Goal: Task Accomplishment & Management: Complete application form

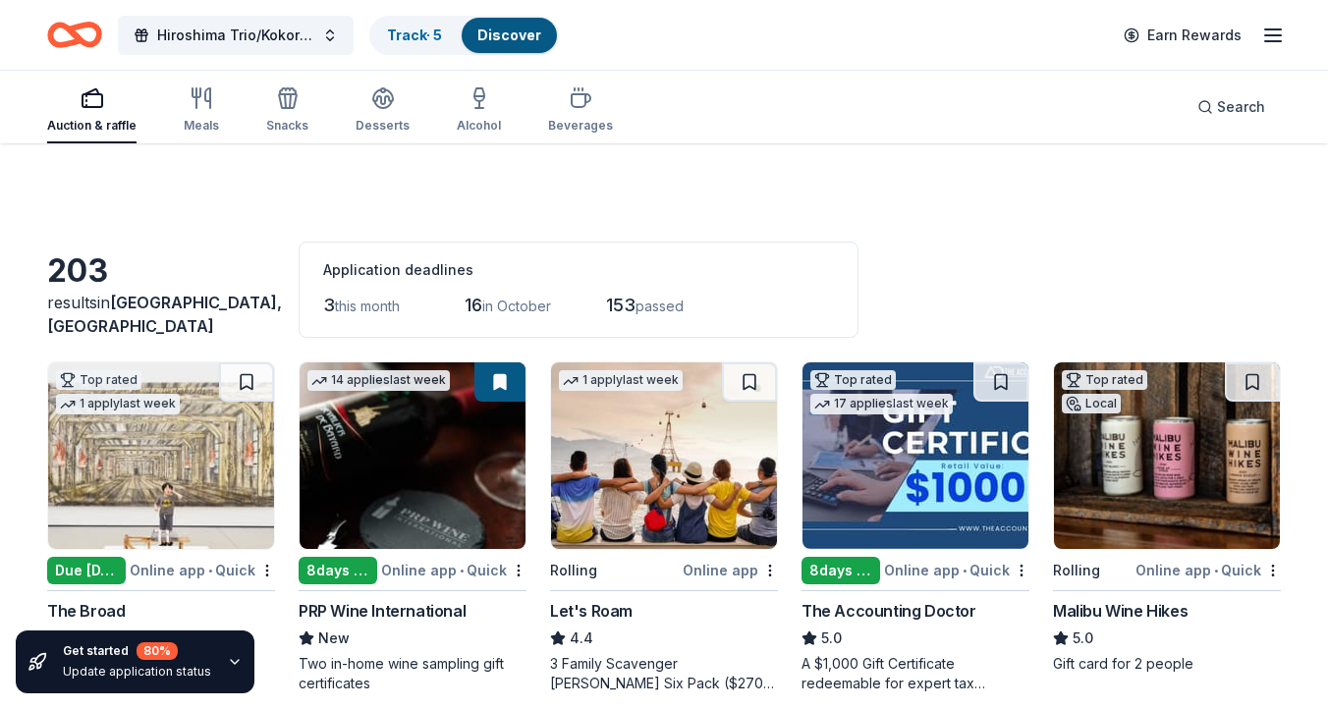
scroll to position [5058, 0]
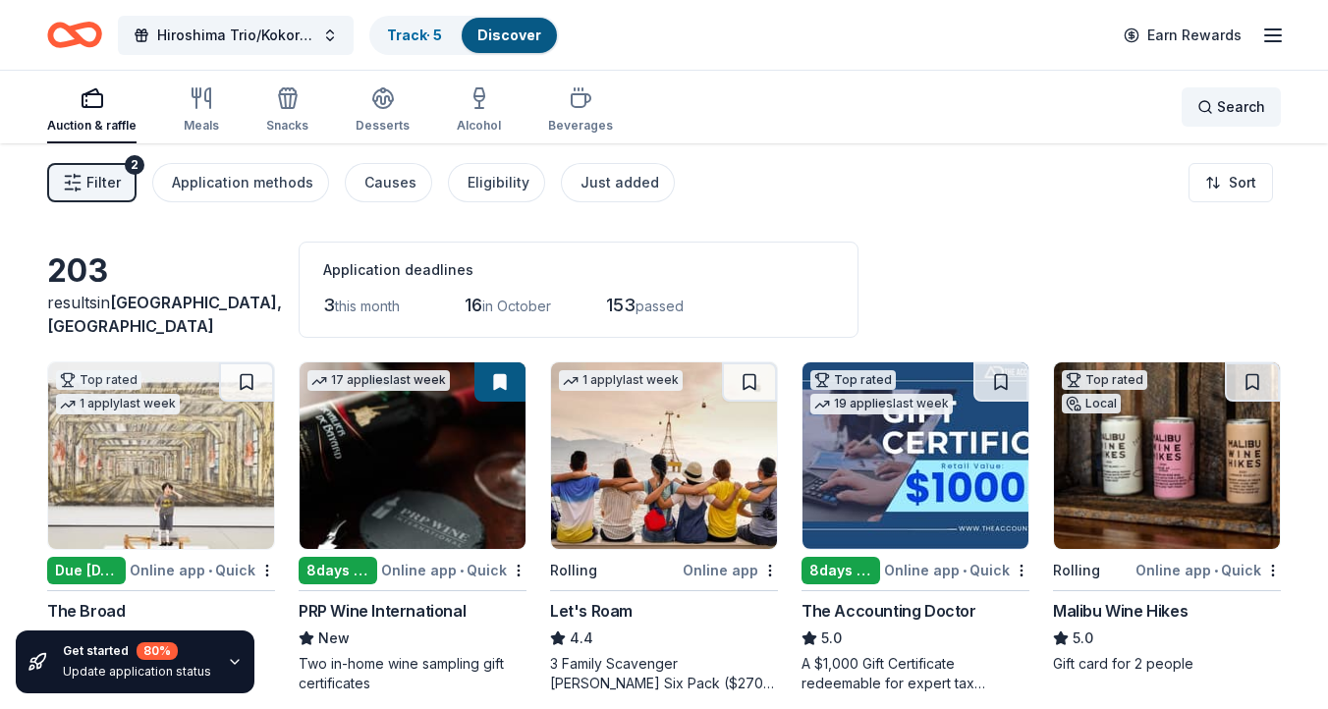
click at [1226, 97] on span "Search" at bounding box center [1241, 107] width 48 height 24
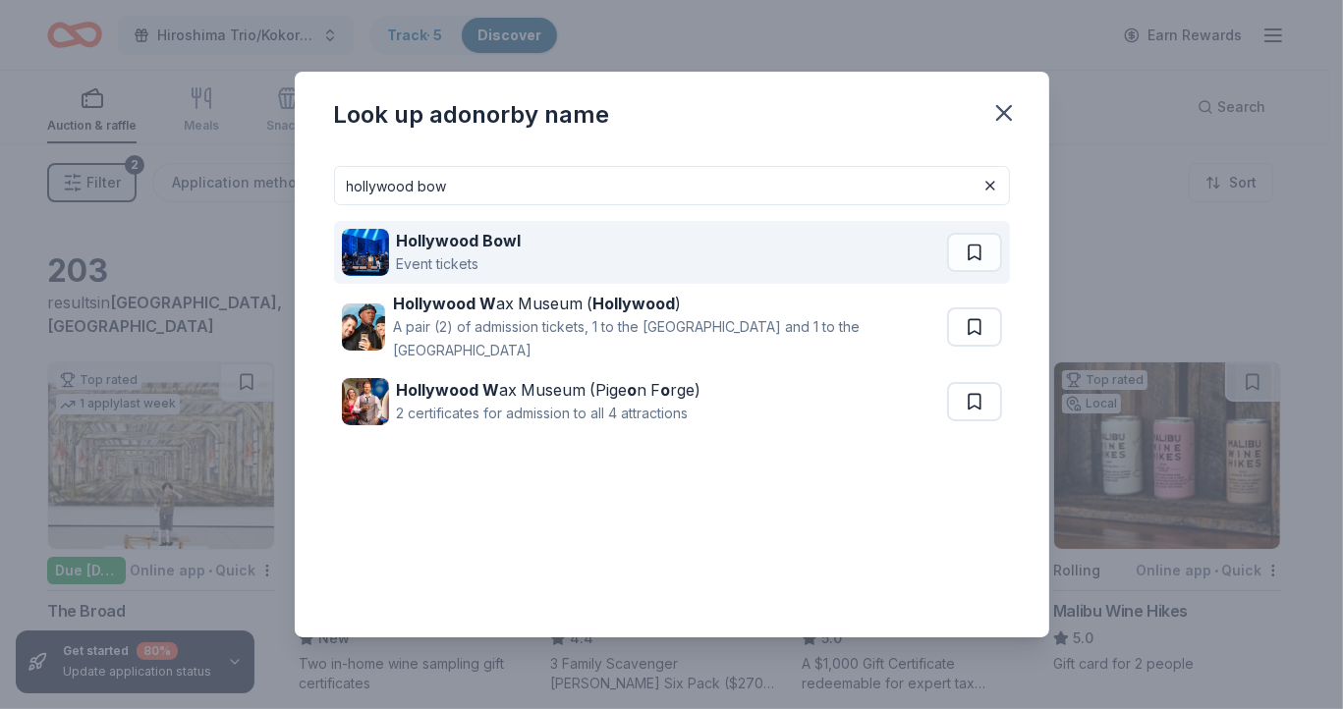
type input "hollywood bow"
click at [532, 246] on div "Hollywood Bowl Event tickets" at bounding box center [644, 252] width 605 height 63
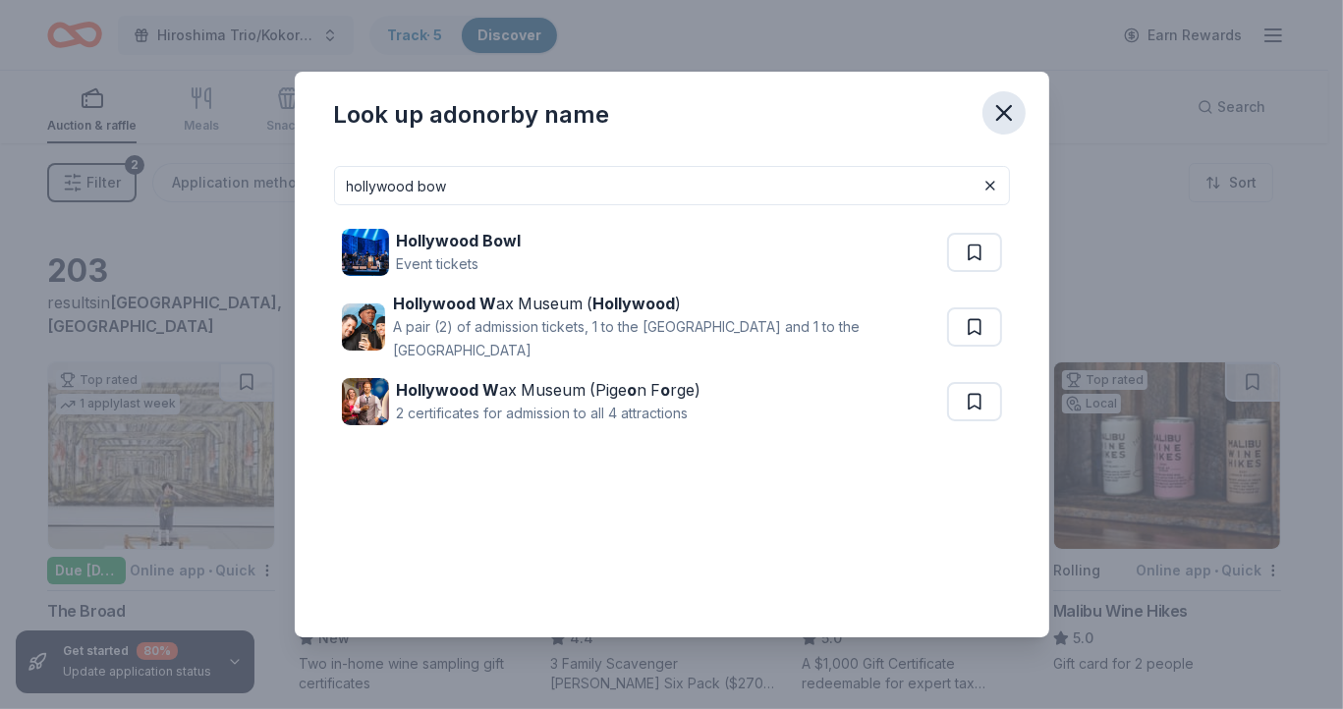
click at [1004, 113] on icon "button" at bounding box center [1004, 113] width 14 height 14
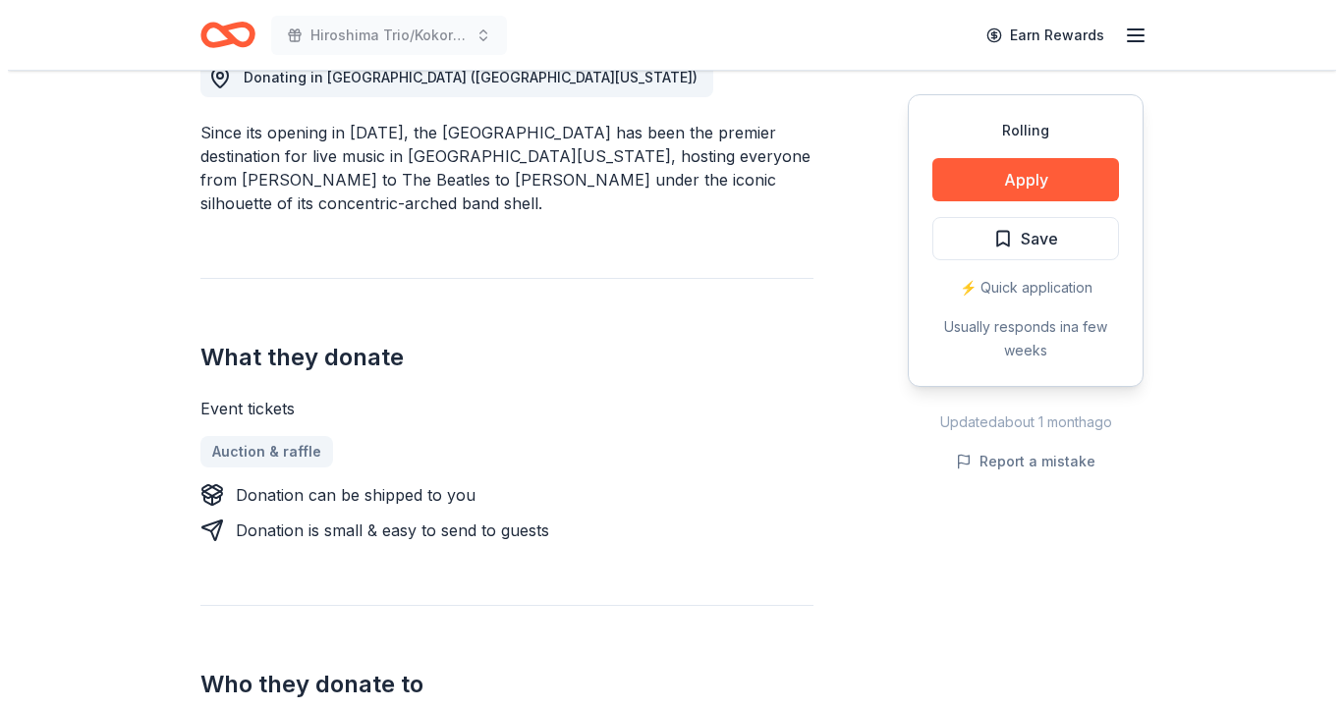
scroll to position [587, 0]
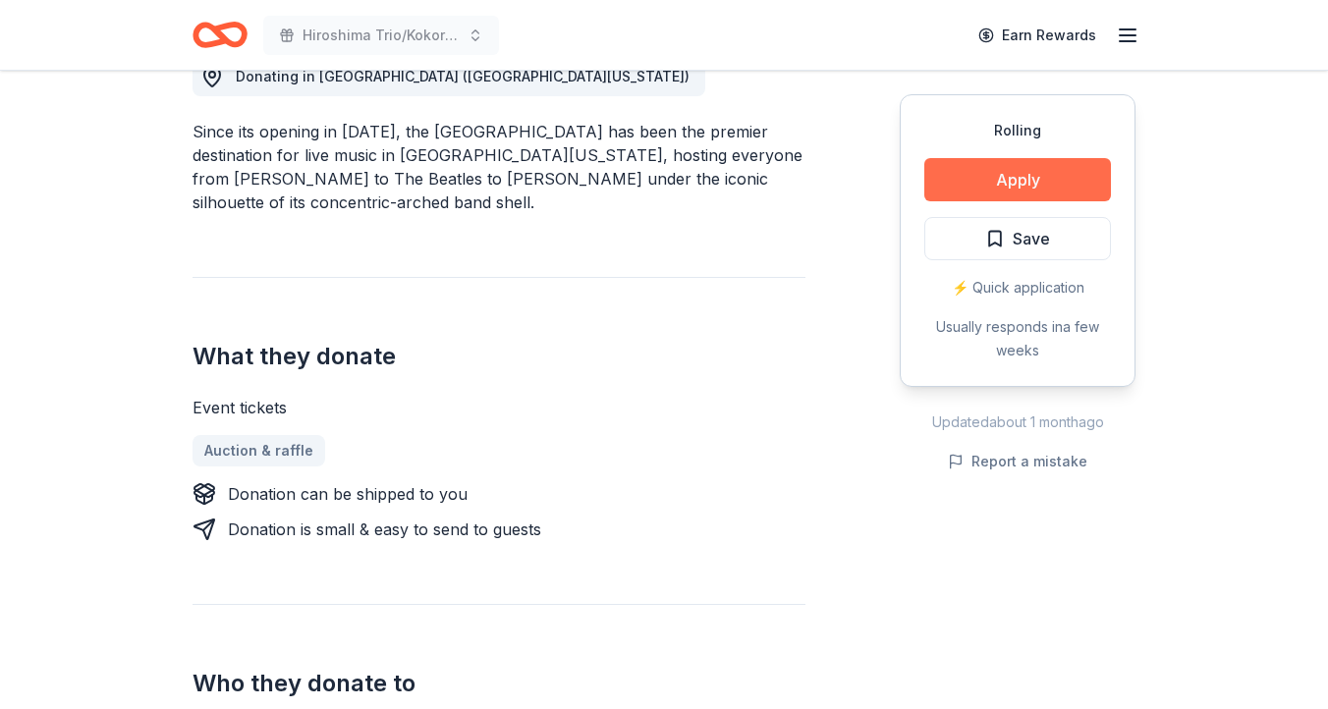
click at [1017, 171] on button "Apply" at bounding box center [1017, 179] width 187 height 43
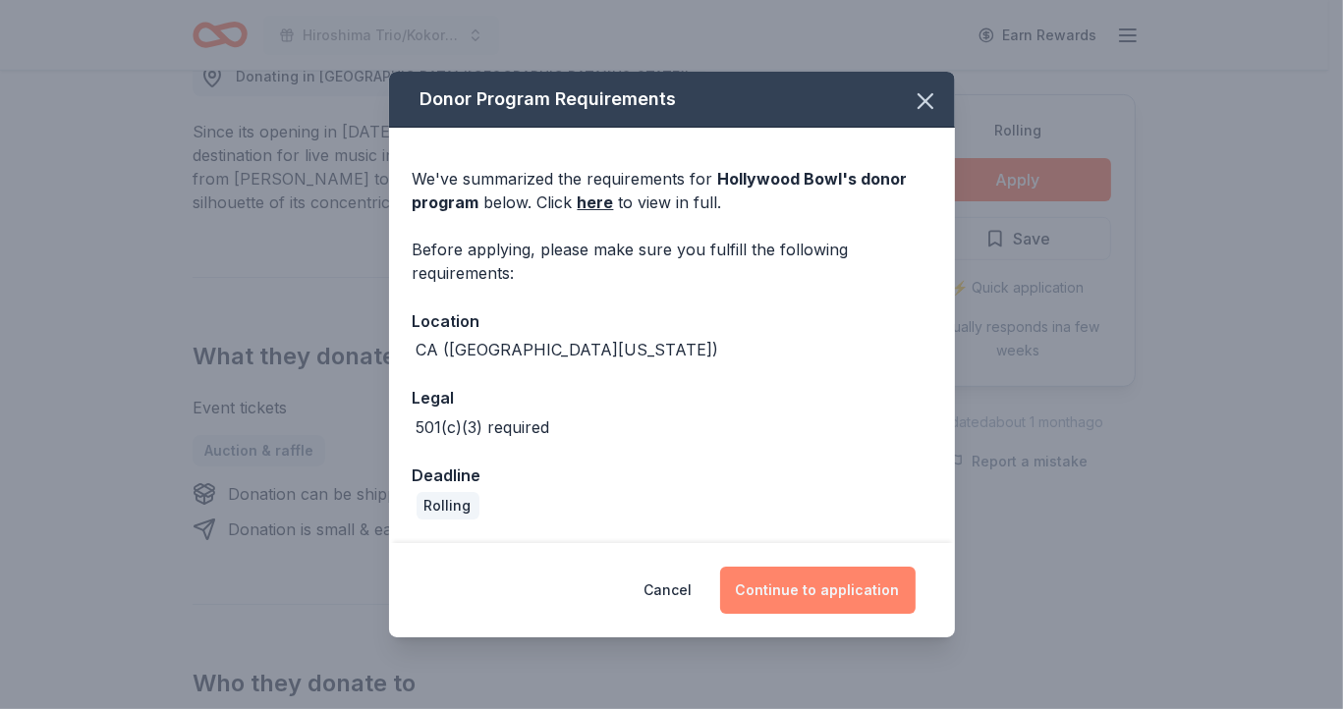
click at [826, 585] on button "Continue to application" at bounding box center [818, 590] width 196 height 47
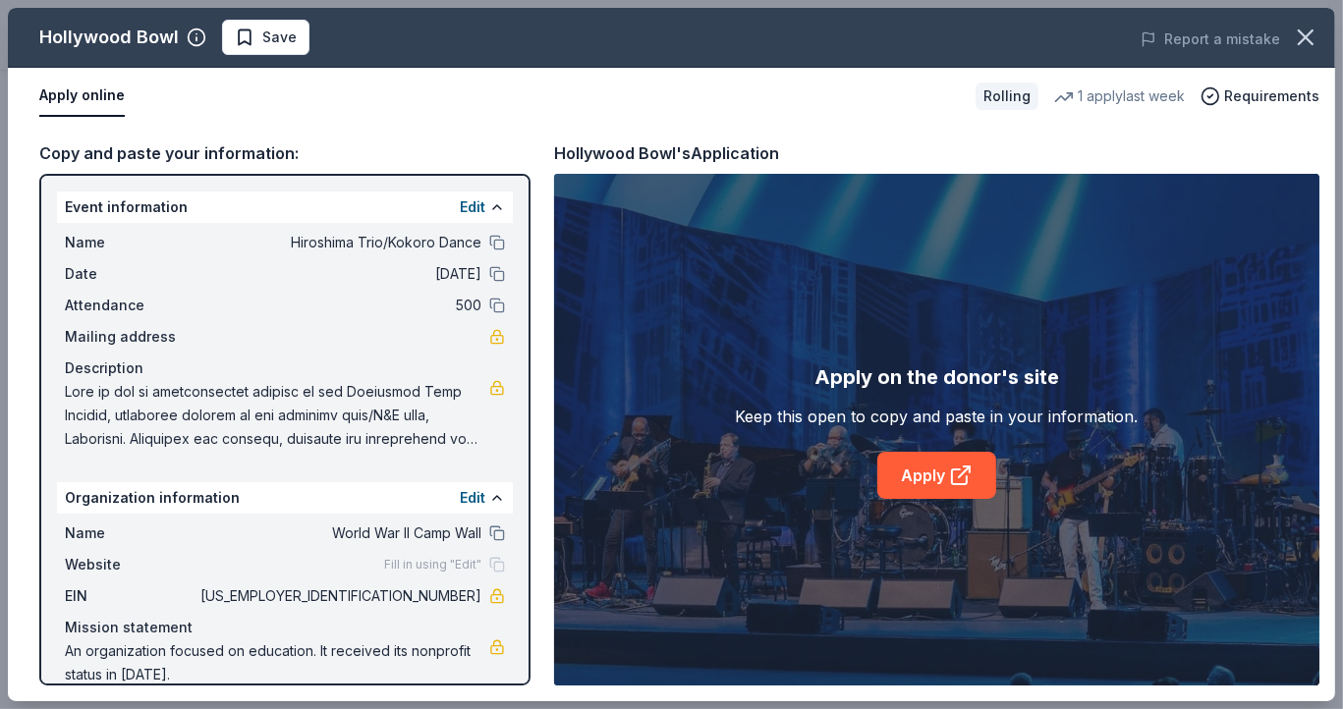
scroll to position [26, 0]
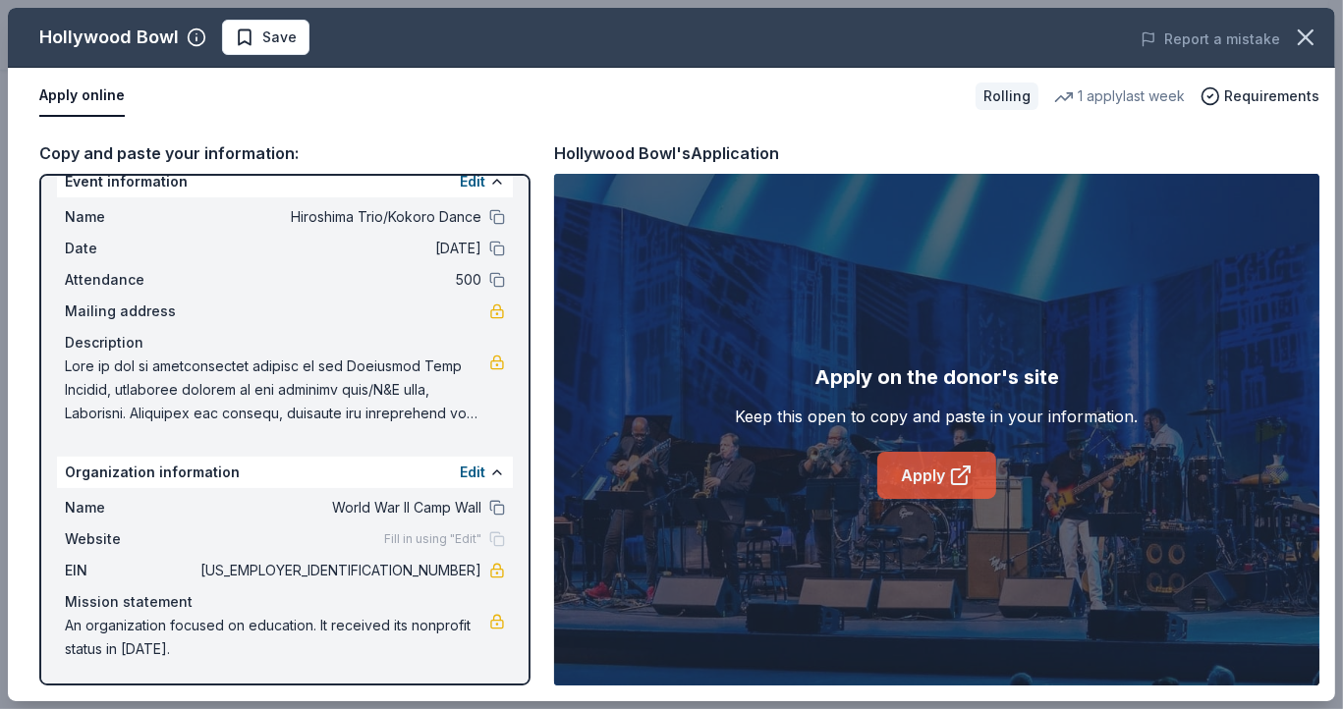
click at [917, 458] on link "Apply" at bounding box center [936, 475] width 119 height 47
